Goal: Task Accomplishment & Management: Use online tool/utility

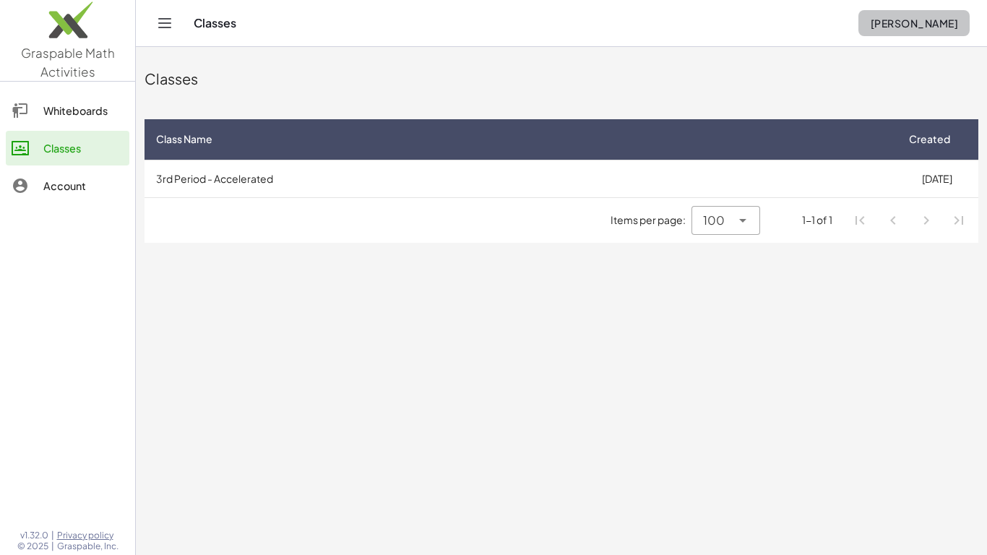
click at [944, 29] on span "[PERSON_NAME]" at bounding box center [914, 23] width 88 height 13
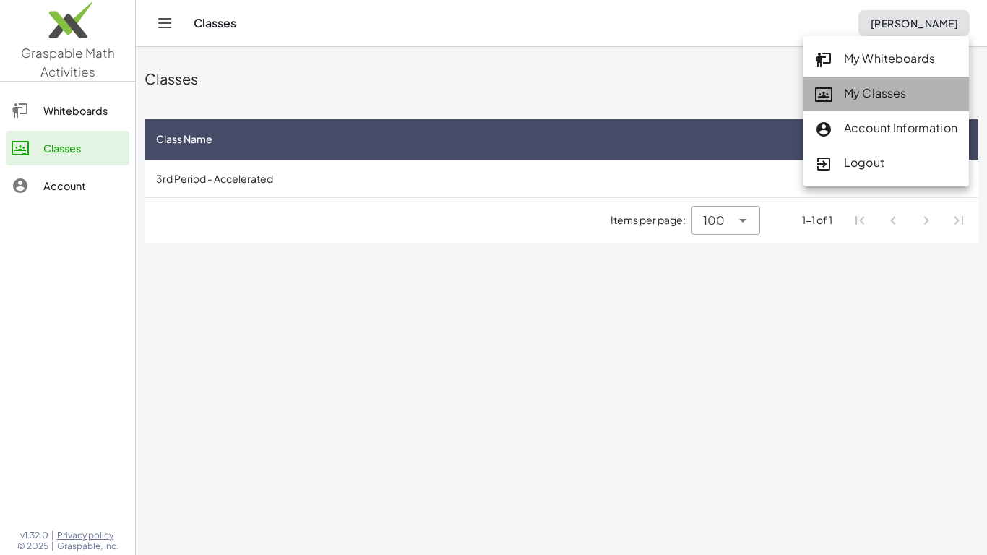
click at [873, 91] on div "My Classes" at bounding box center [886, 94] width 142 height 19
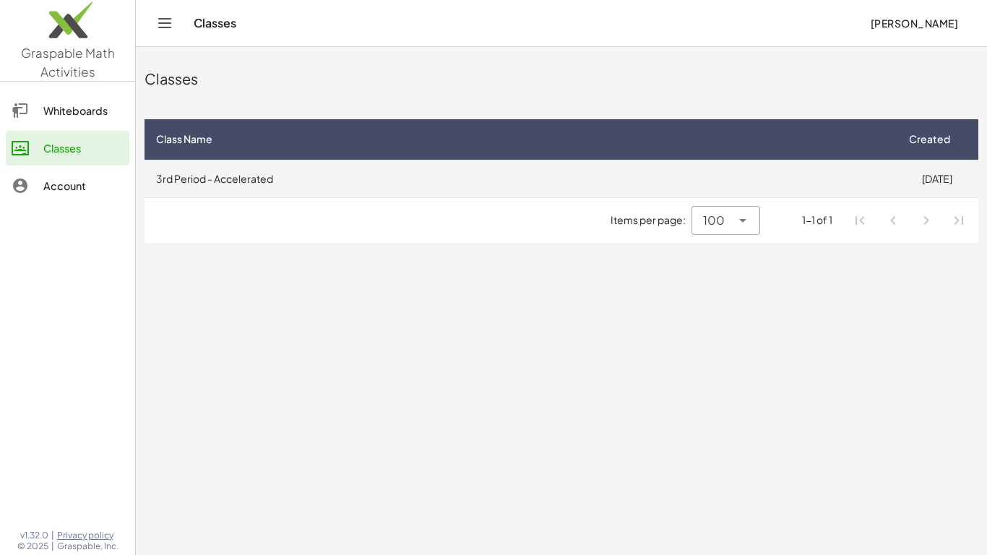
click at [423, 168] on td "3rd Period - Accelerated" at bounding box center [520, 179] width 751 height 38
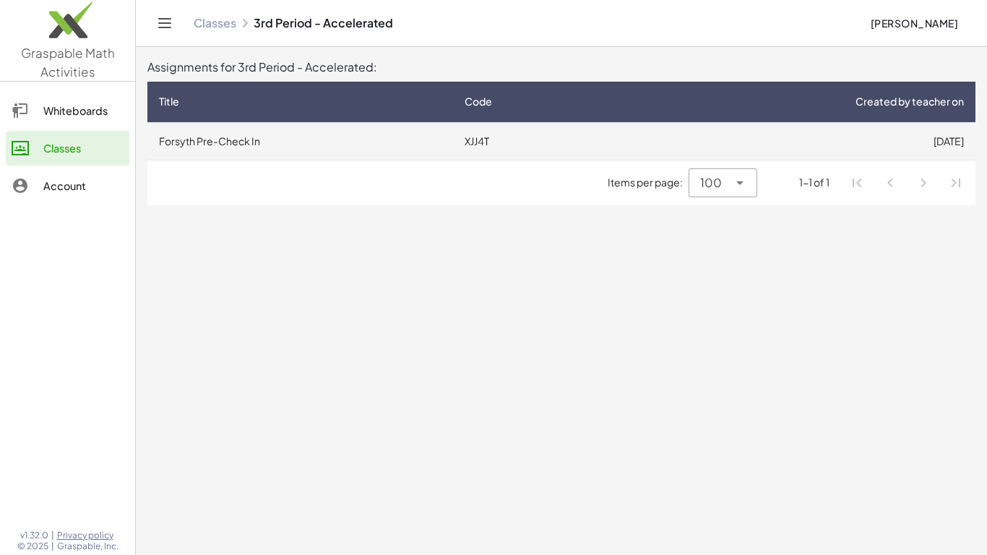
click at [400, 126] on td "Forsyth Pre-Check In" at bounding box center [300, 141] width 306 height 38
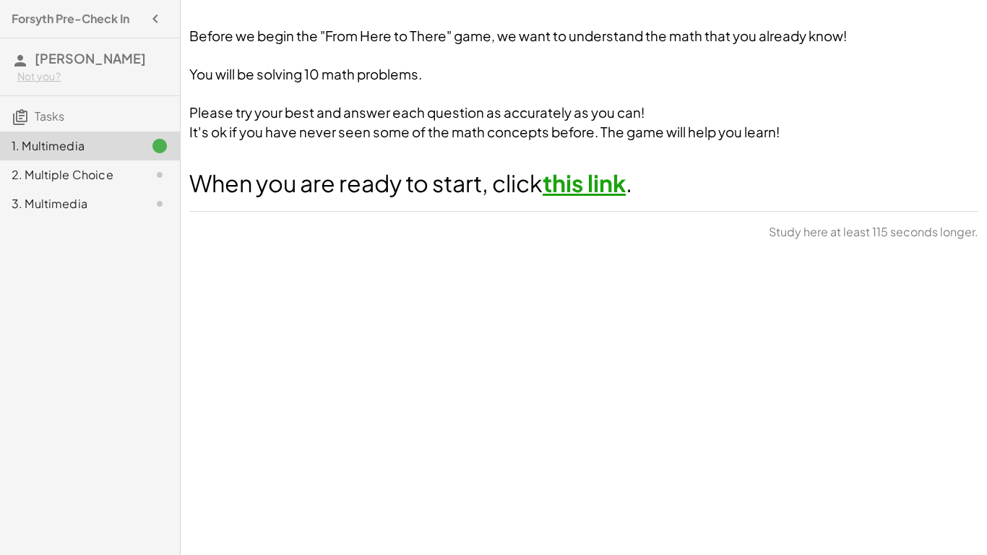
click at [92, 198] on div "3. Multimedia" at bounding box center [70, 203] width 116 height 17
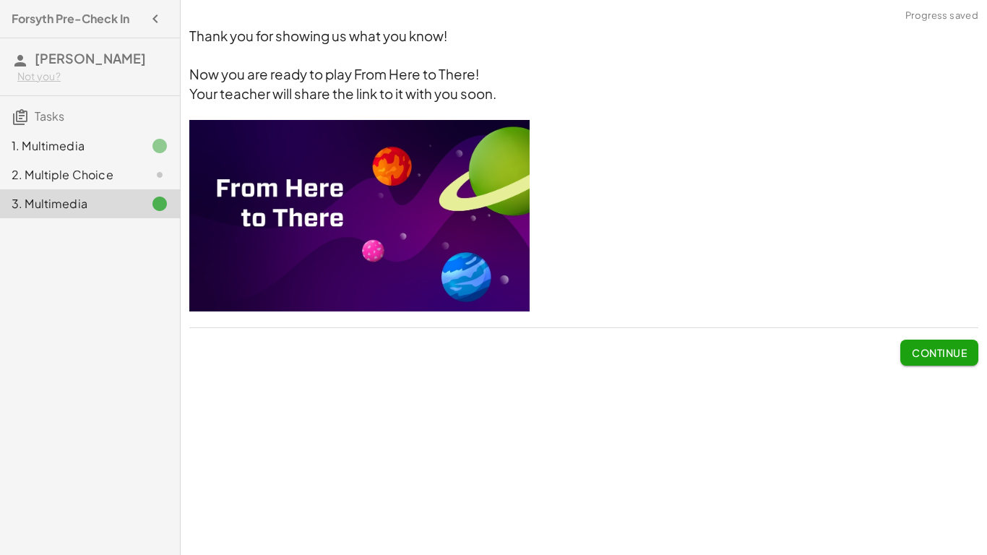
click at [74, 171] on div "2. Multiple Choice" at bounding box center [70, 174] width 116 height 17
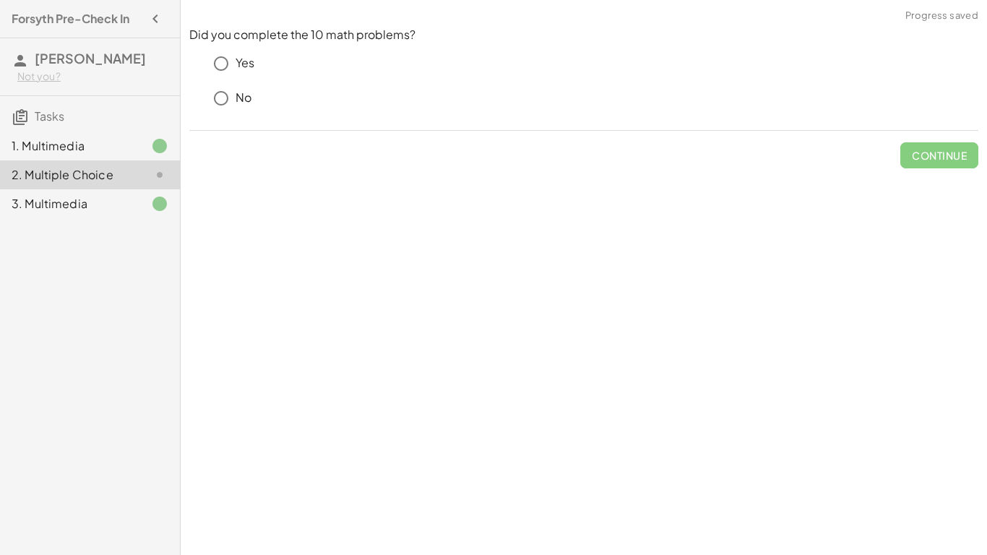
click at [67, 140] on div "1. Multimedia" at bounding box center [70, 145] width 116 height 17
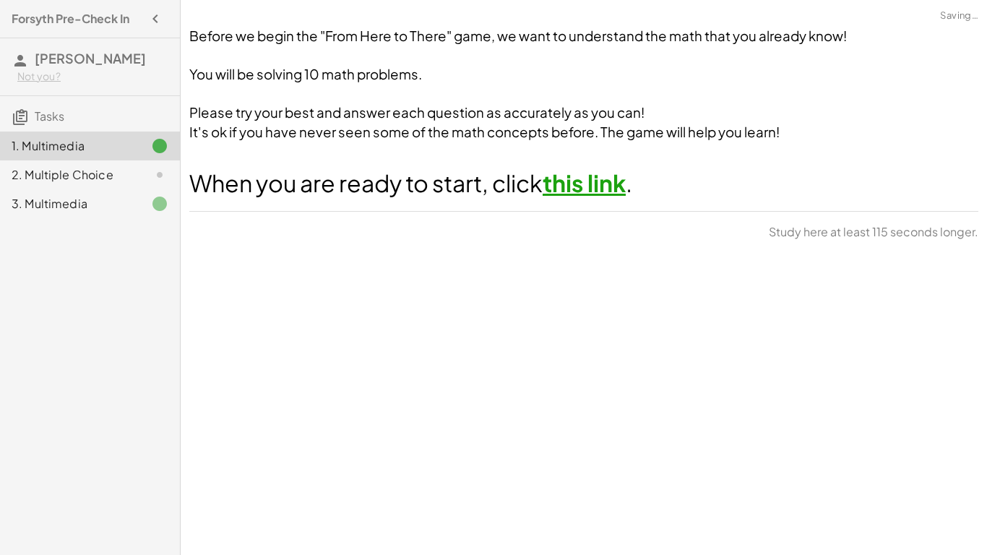
click at [593, 192] on link "this link" at bounding box center [584, 182] width 83 height 29
click at [119, 176] on div "2. Multiple Choice" at bounding box center [70, 174] width 116 height 17
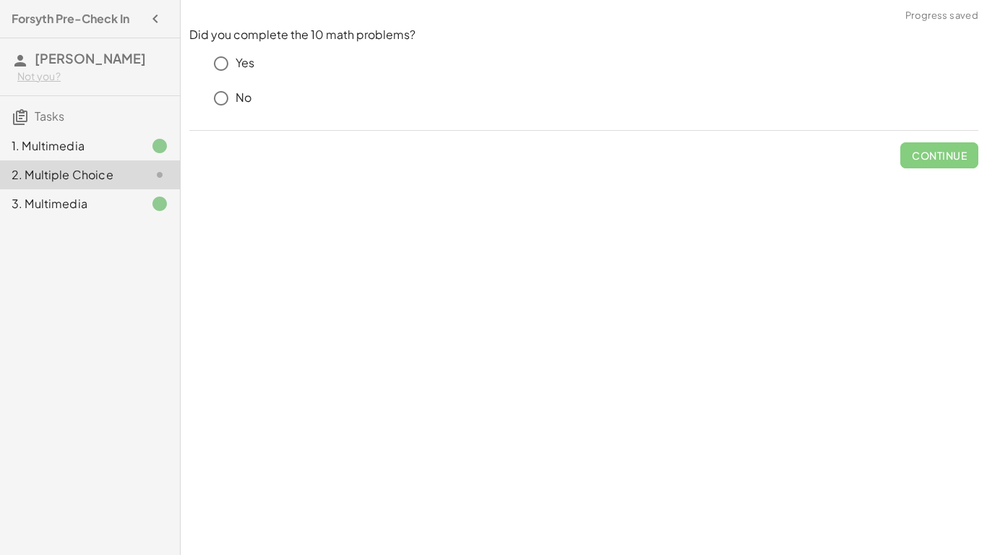
click at [366, 74] on div "Yes" at bounding box center [593, 63] width 772 height 29
click at [249, 59] on p "Yes" at bounding box center [245, 63] width 19 height 17
click at [939, 158] on span "Check" at bounding box center [948, 155] width 38 height 13
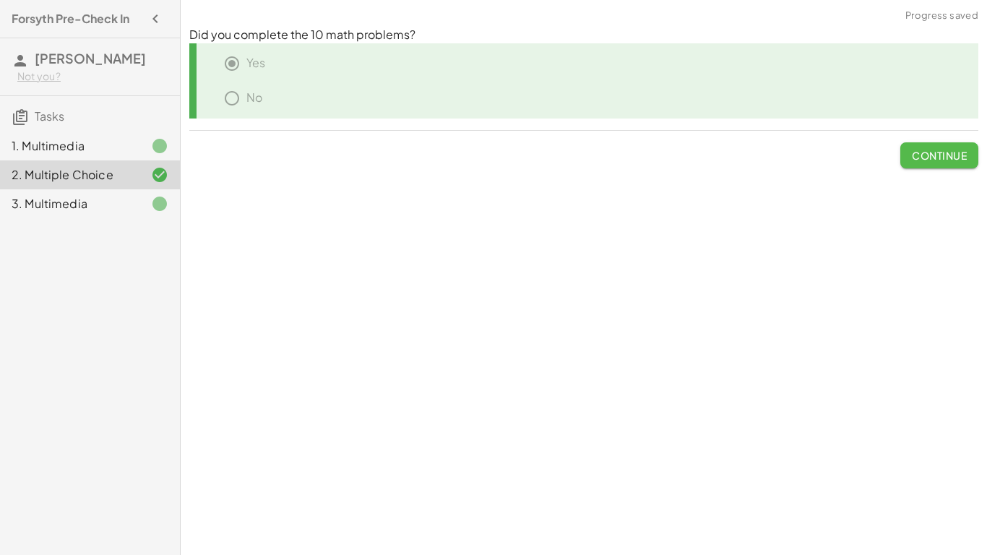
click at [971, 143] on button "Continue" at bounding box center [940, 155] width 78 height 26
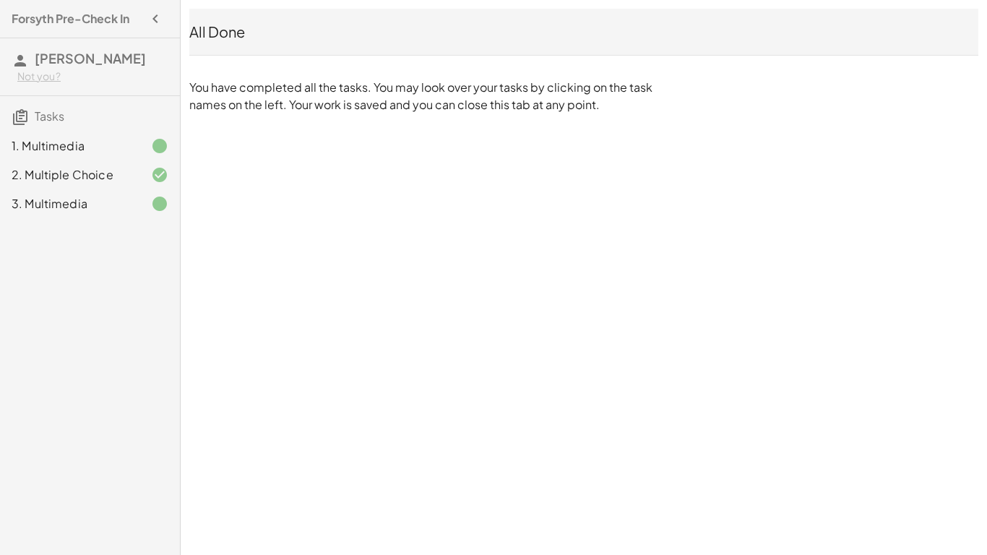
click at [72, 197] on div "3. Multimedia" at bounding box center [70, 203] width 116 height 17
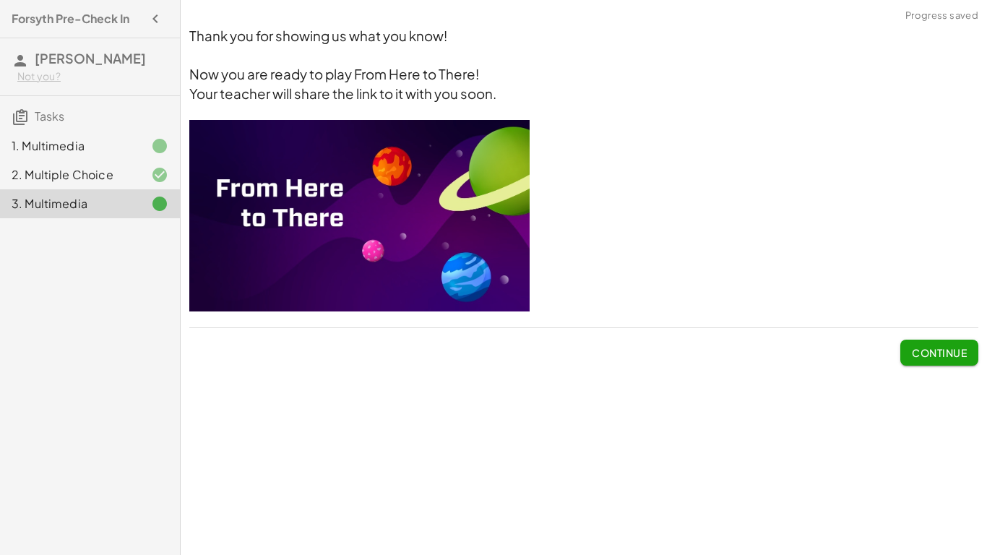
click at [108, 134] on div "1. Multimedia" at bounding box center [90, 146] width 180 height 29
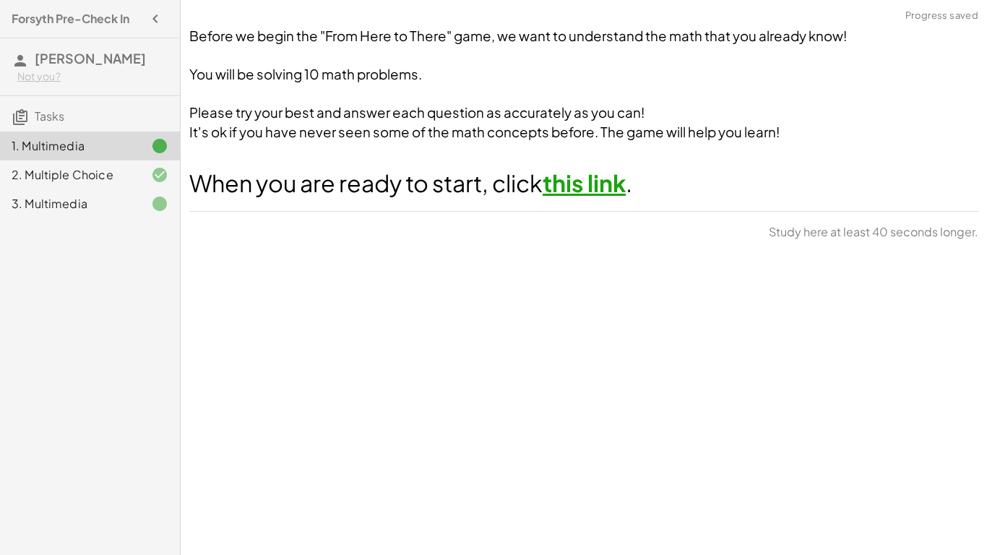
click at [612, 179] on link "this link" at bounding box center [584, 182] width 83 height 29
click at [129, 201] on div at bounding box center [148, 203] width 40 height 17
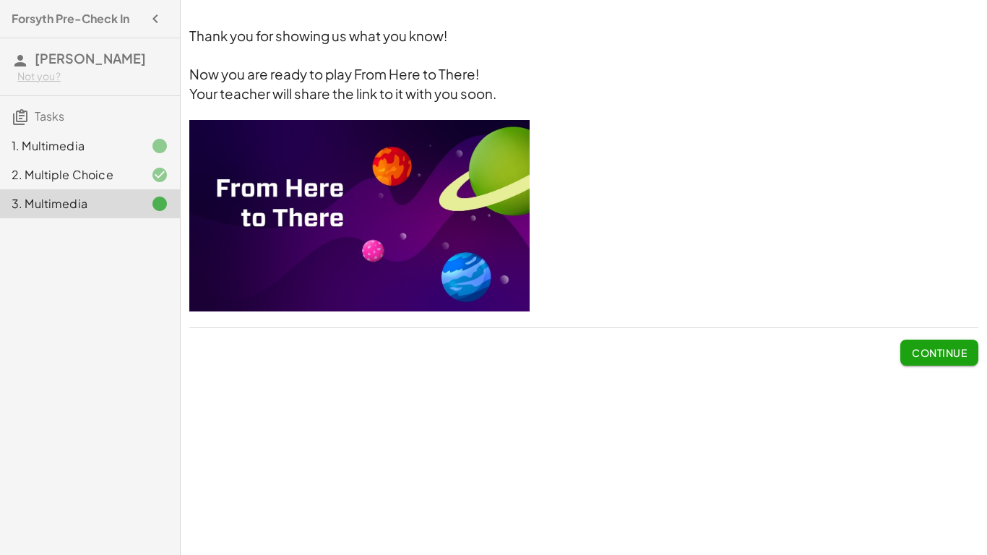
click at [930, 352] on span "Continue" at bounding box center [939, 352] width 55 height 13
